Goal: Information Seeking & Learning: Learn about a topic

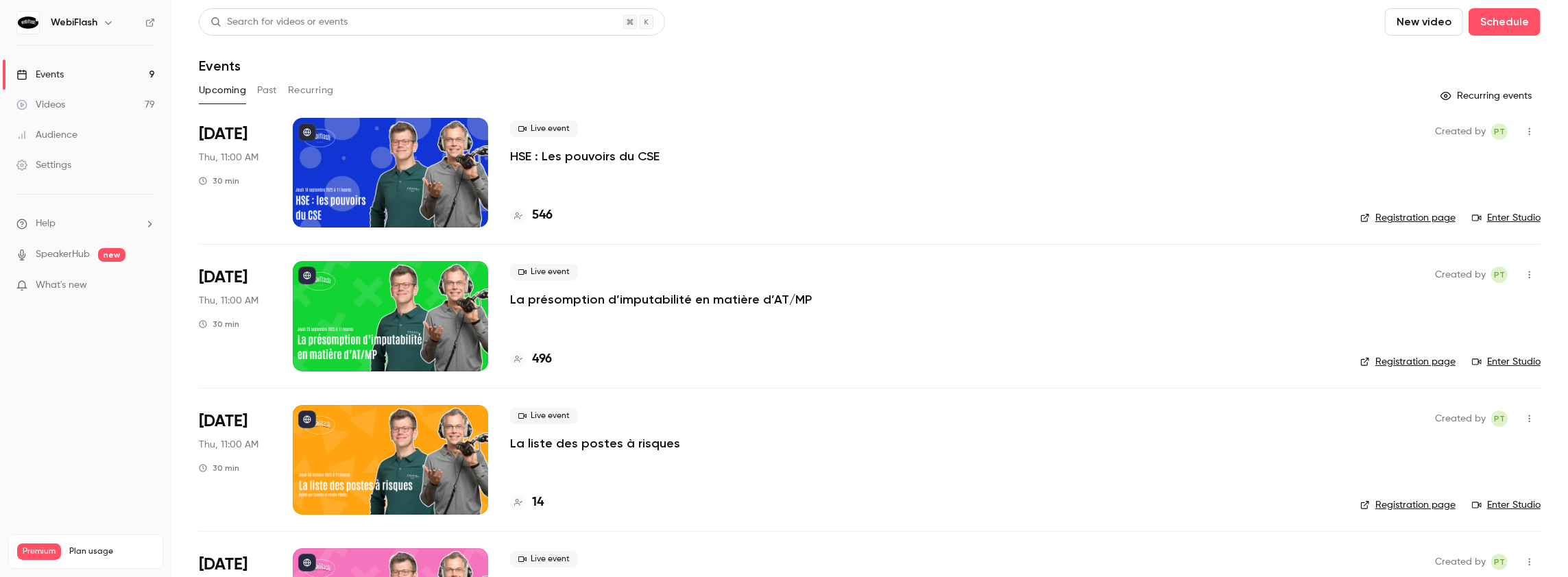
click at [267, 89] on button "Past" at bounding box center [267, 91] width 20 height 22
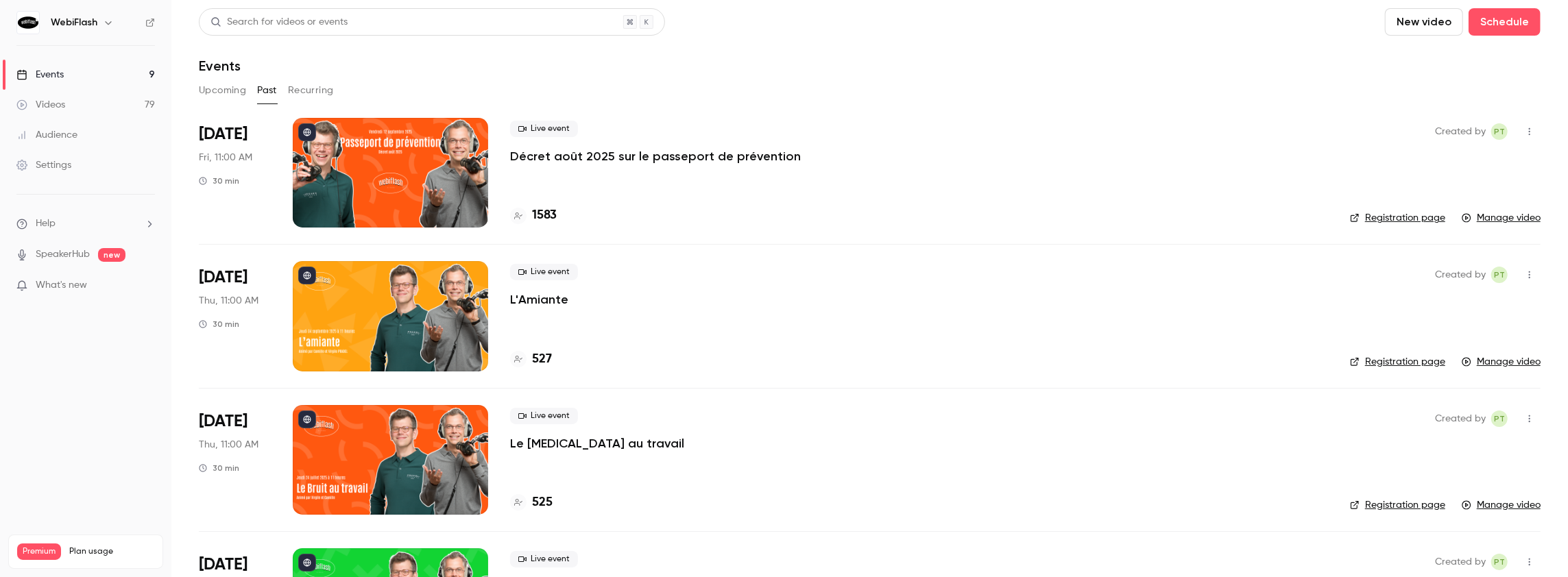
click at [562, 155] on p "Décret août 2025 sur le passeport de prévention" at bounding box center [655, 156] width 291 height 16
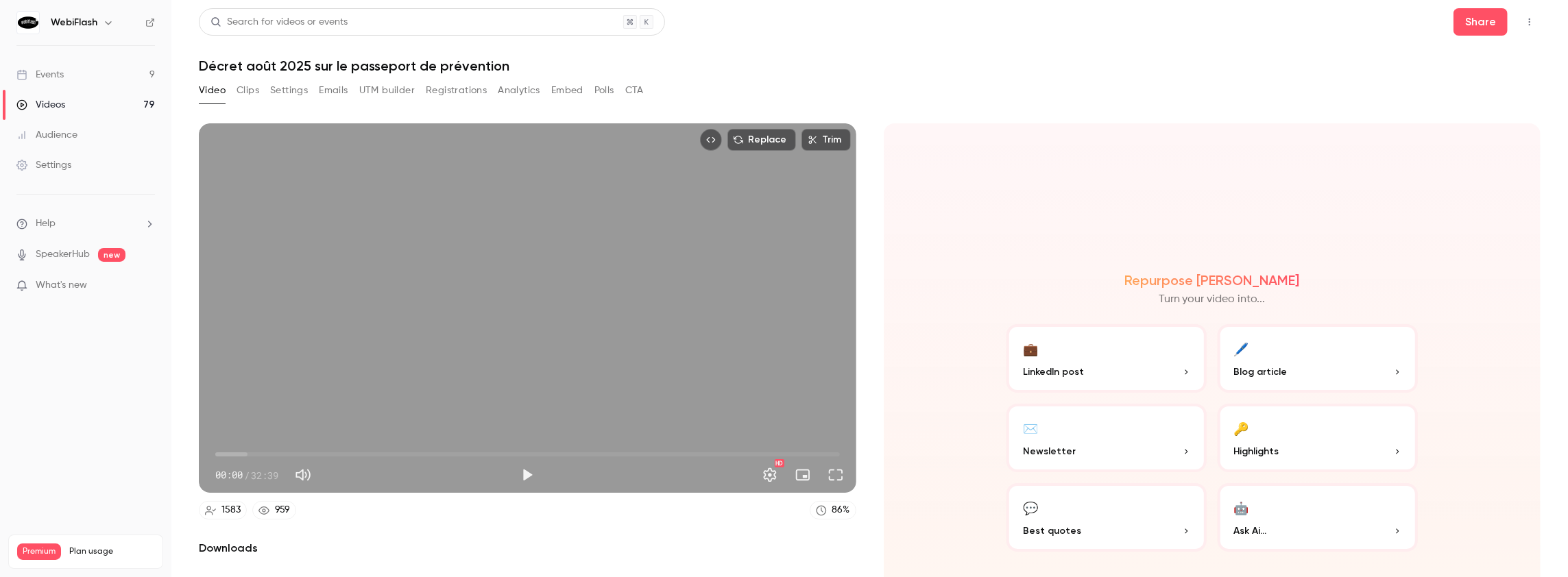
click at [1065, 364] on span "LinkedIn post" at bounding box center [1054, 372] width 61 height 14
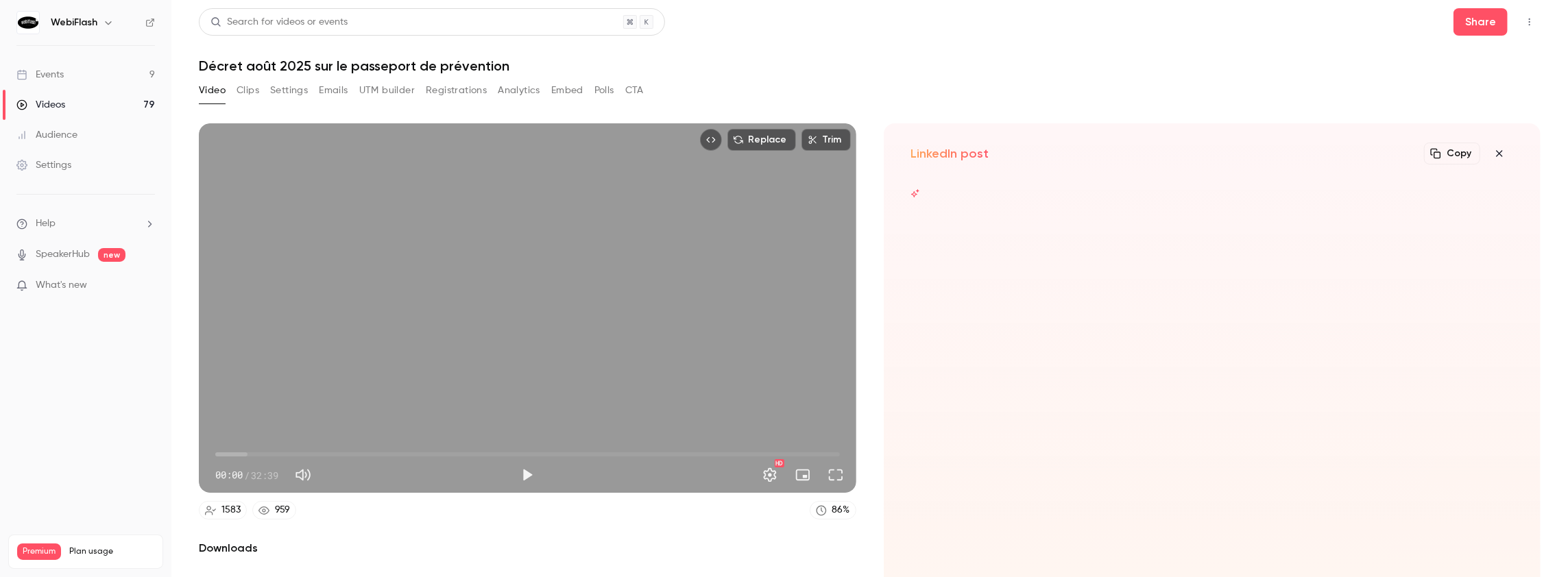
scroll to position [120, 0]
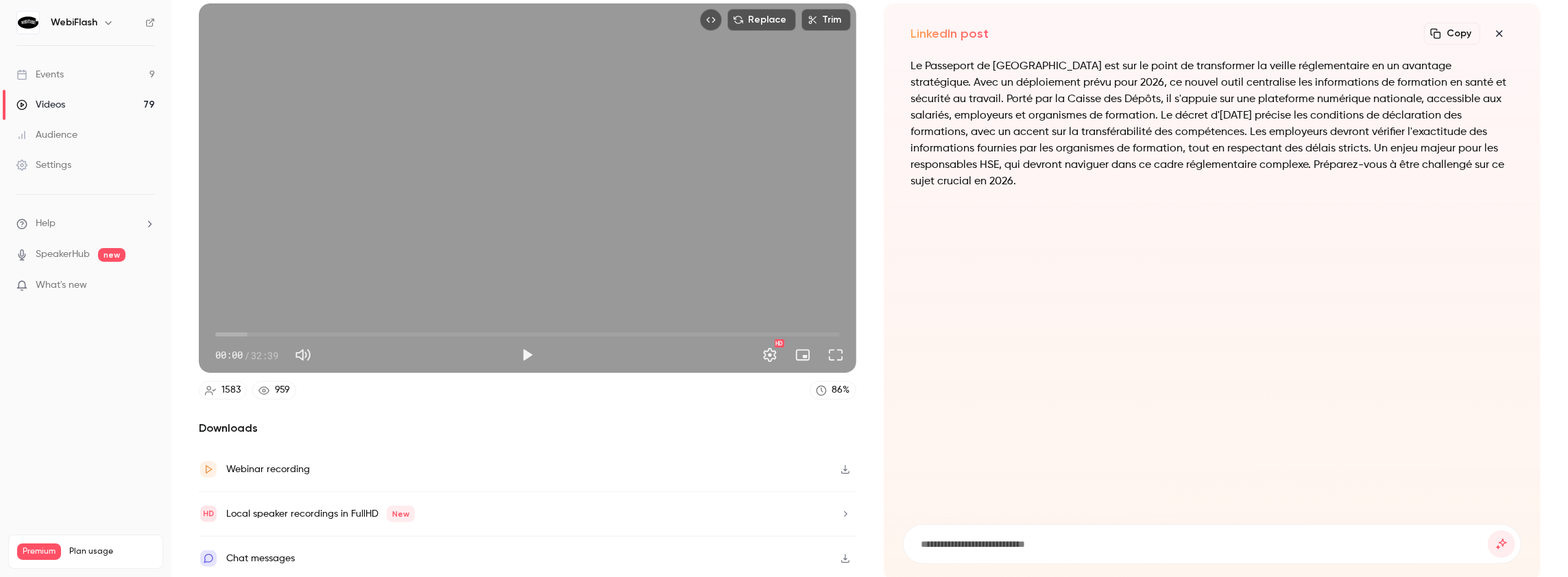
click at [322, 510] on div "Local speaker recordings in FullHD New" at bounding box center [320, 514] width 188 height 16
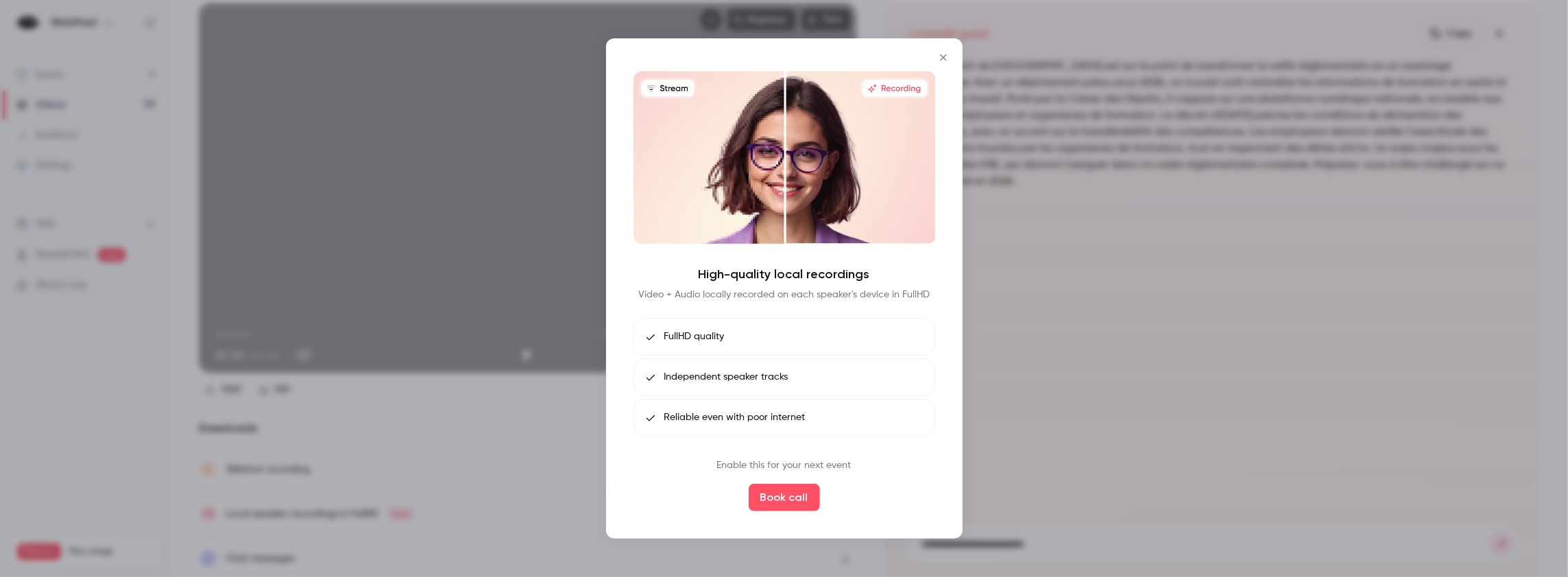
click at [943, 57] on icon "Close" at bounding box center [943, 57] width 6 height 6
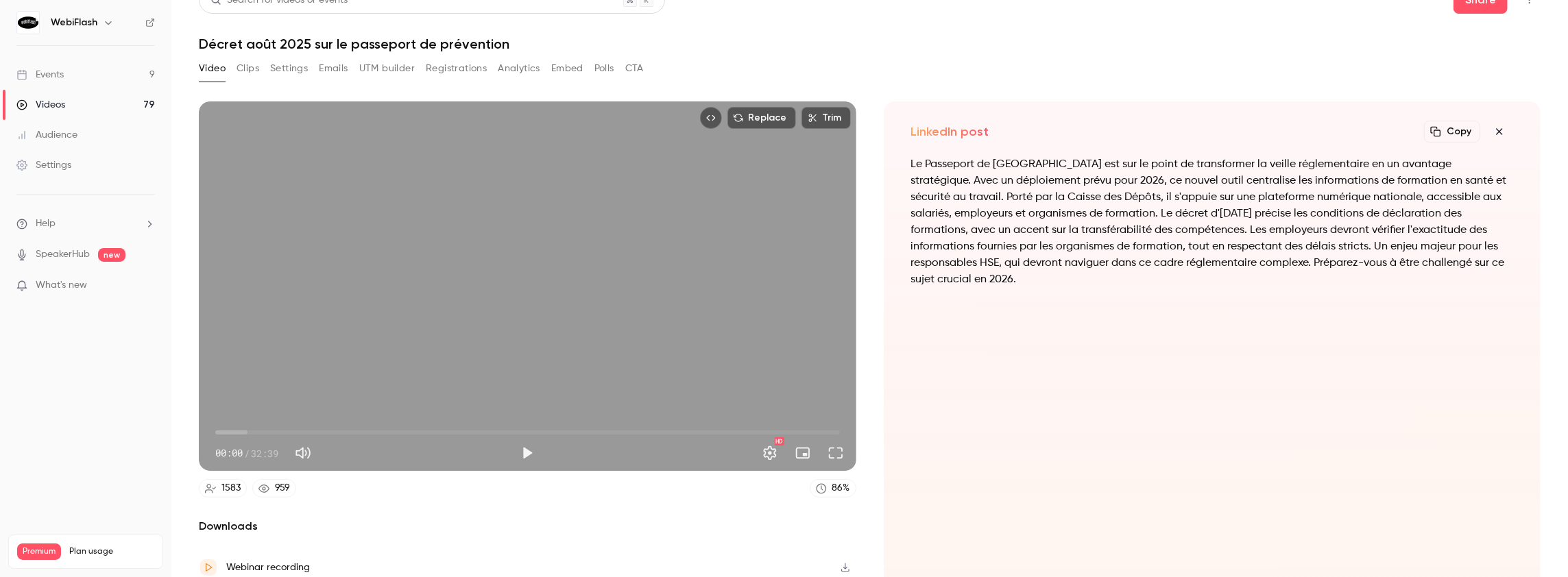
scroll to position [0, 0]
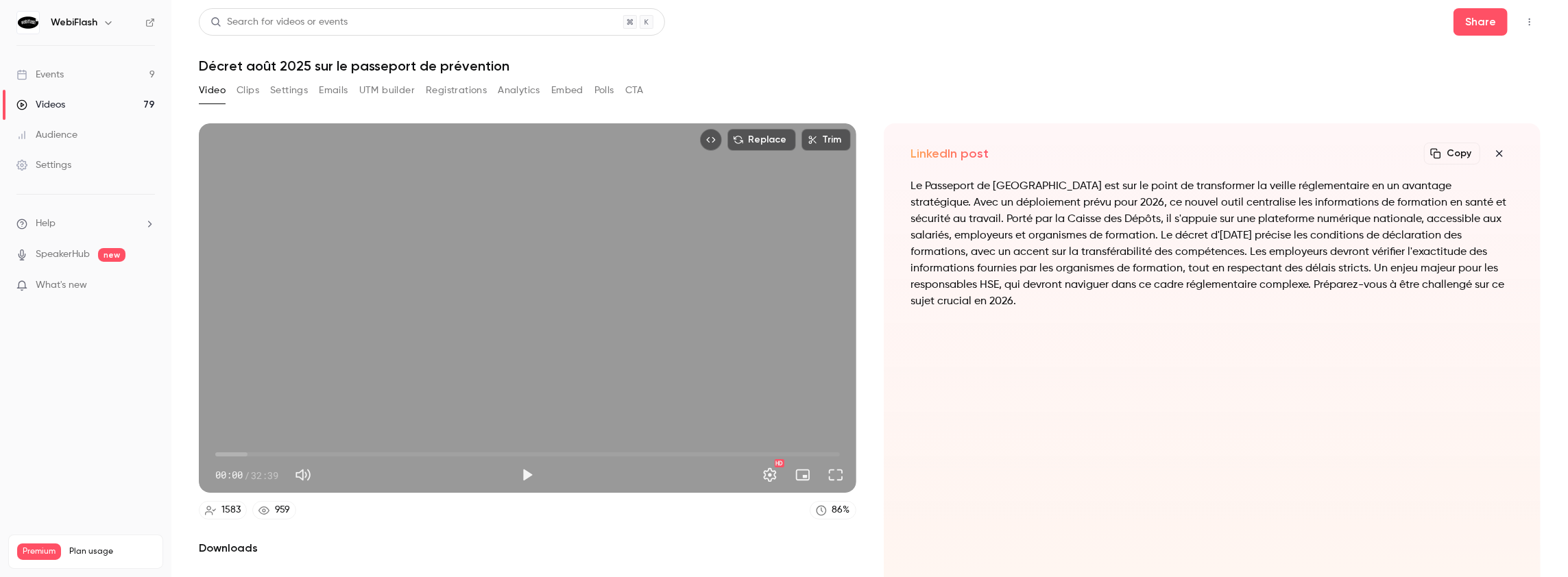
click at [459, 88] on button "Registrations" at bounding box center [456, 91] width 61 height 22
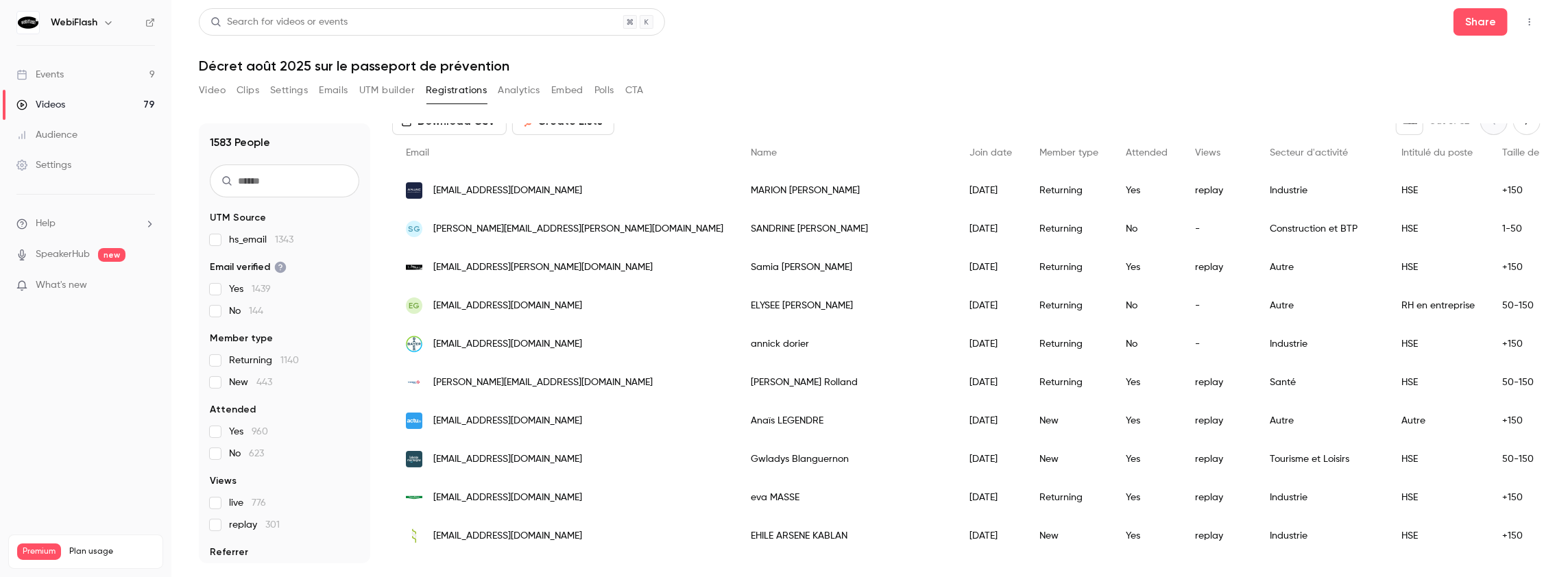
scroll to position [109, 0]
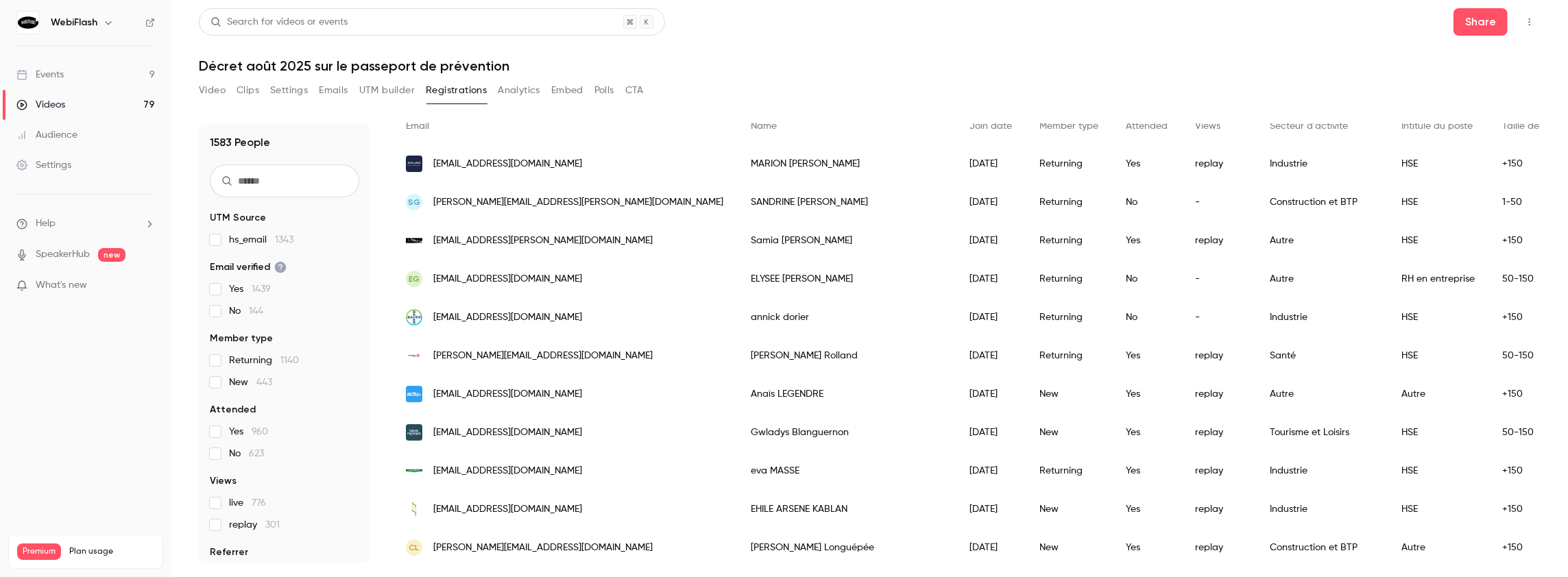
click at [516, 94] on button "Analytics" at bounding box center [519, 91] width 42 height 22
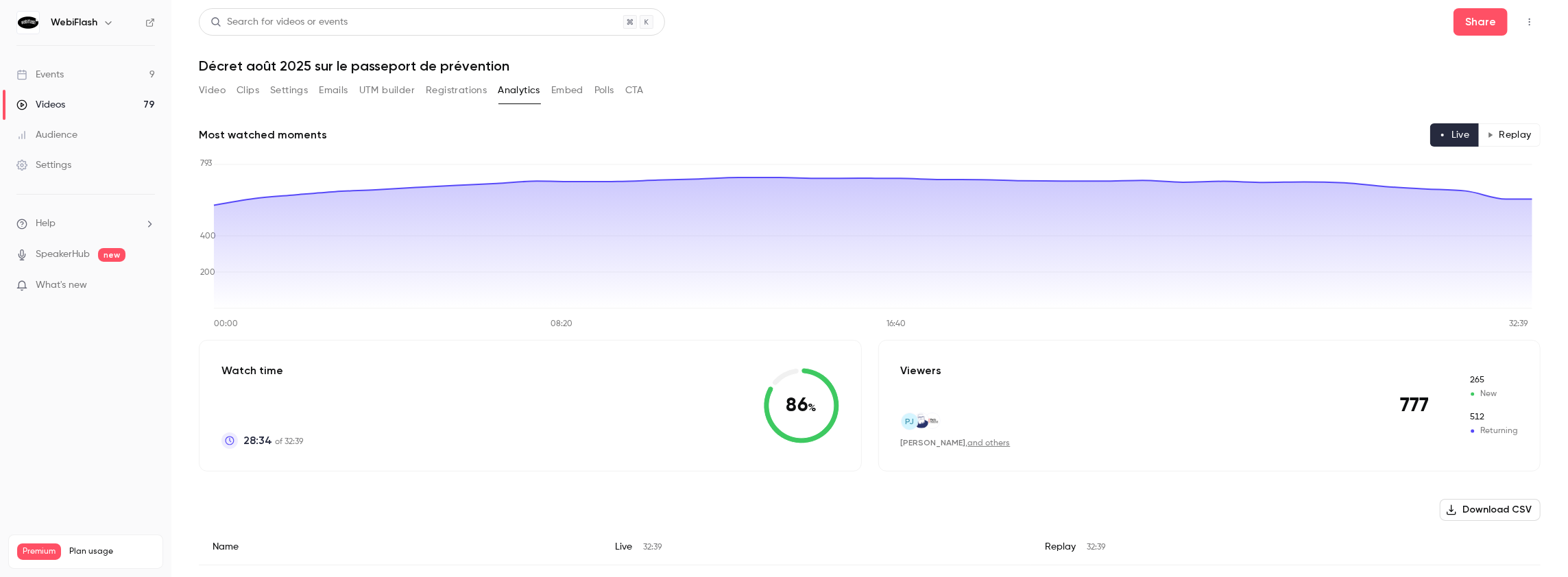
click at [1513, 134] on button "Replay" at bounding box center [1510, 136] width 63 height 23
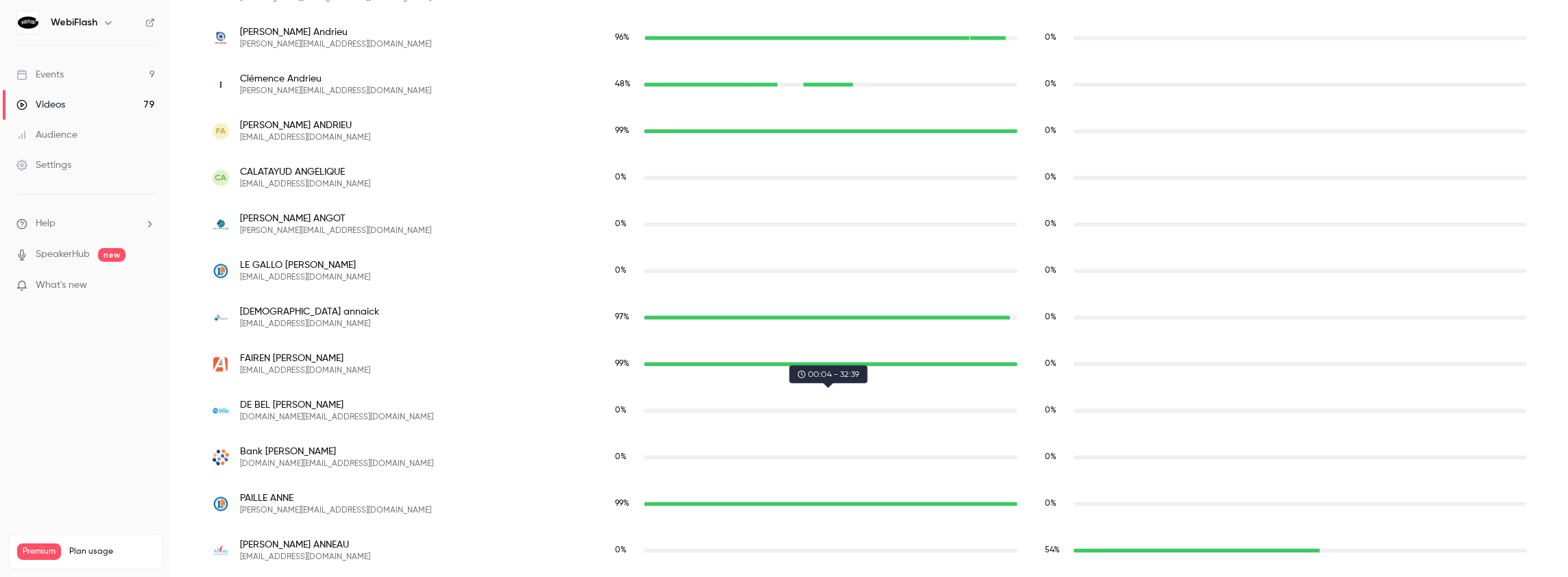
scroll to position [2480, 0]
